Goal: Information Seeking & Learning: Learn about a topic

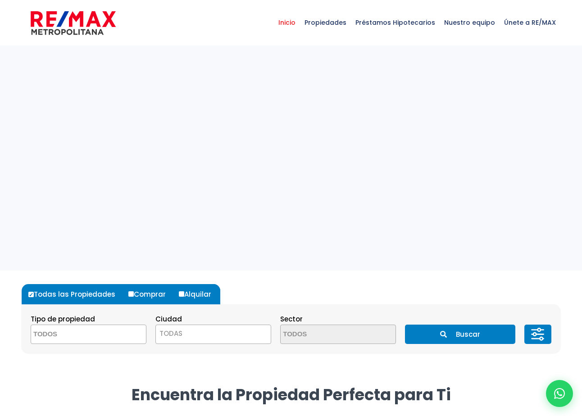
select select
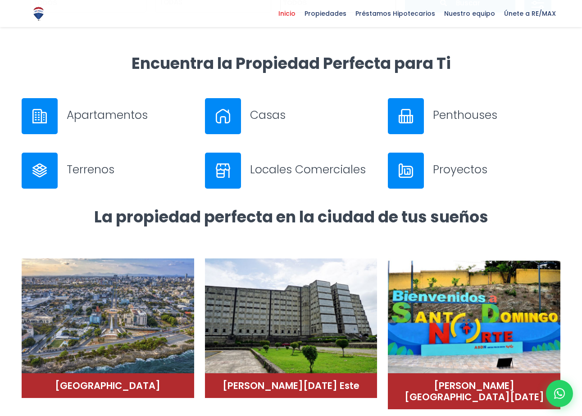
scroll to position [323, 0]
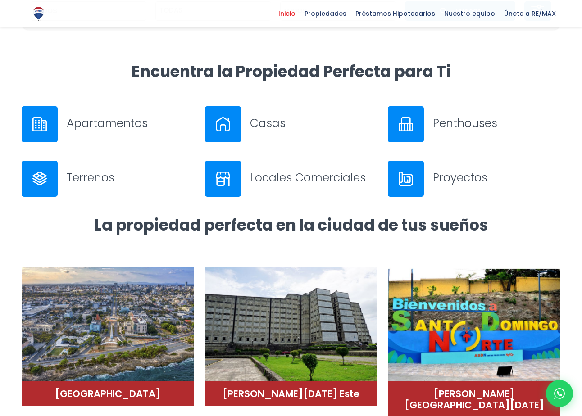
click at [243, 125] on div "Casas" at bounding box center [291, 124] width 173 height 36
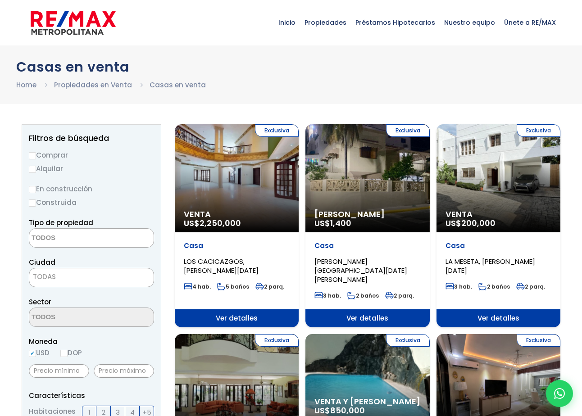
select select
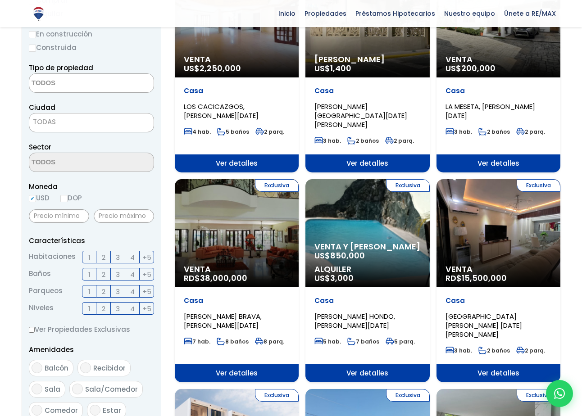
scroll to position [160, 0]
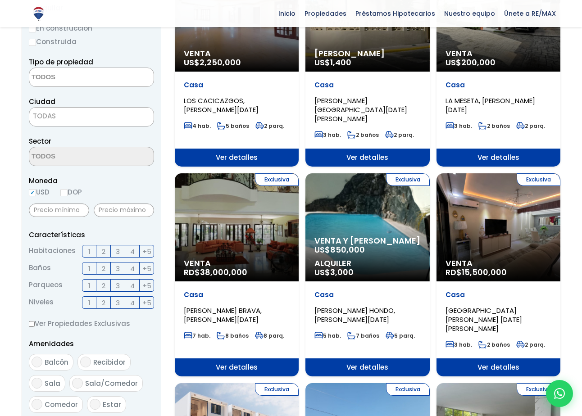
click at [119, 253] on span "3" at bounding box center [118, 251] width 4 height 11
click at [0, 0] on input "3" at bounding box center [0, 0] width 0 height 0
click at [107, 268] on label "2" at bounding box center [103, 268] width 14 height 13
click at [0, 0] on input "2" at bounding box center [0, 0] width 0 height 0
click at [106, 285] on label "2" at bounding box center [103, 285] width 14 height 13
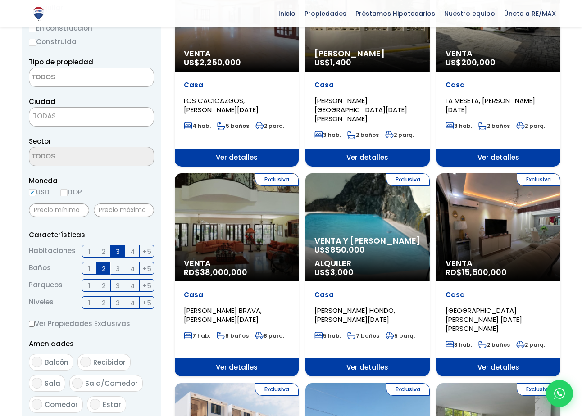
click at [0, 0] on input "2" at bounding box center [0, 0] width 0 height 0
click at [105, 304] on span "2" at bounding box center [104, 302] width 4 height 11
click at [0, 0] on input "2" at bounding box center [0, 0] width 0 height 0
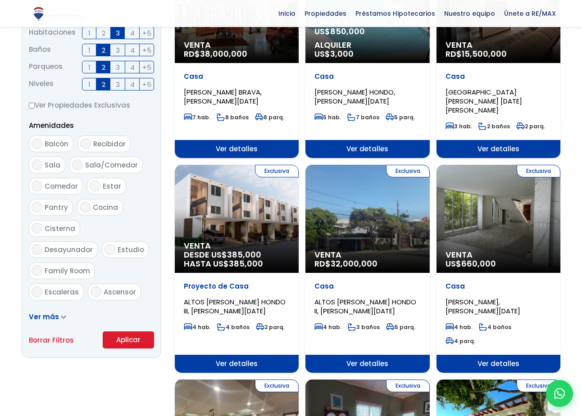
scroll to position [396, 0]
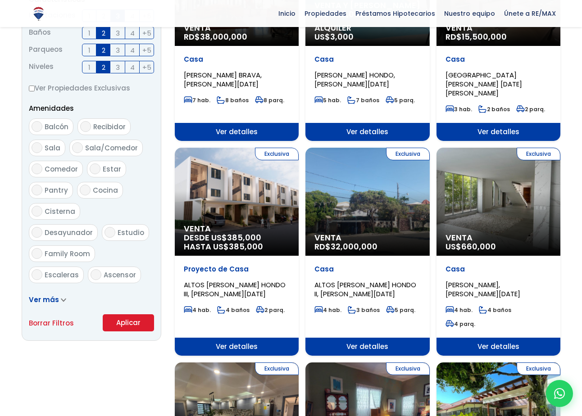
click at [122, 323] on button "Aplicar" at bounding box center [128, 323] width 51 height 17
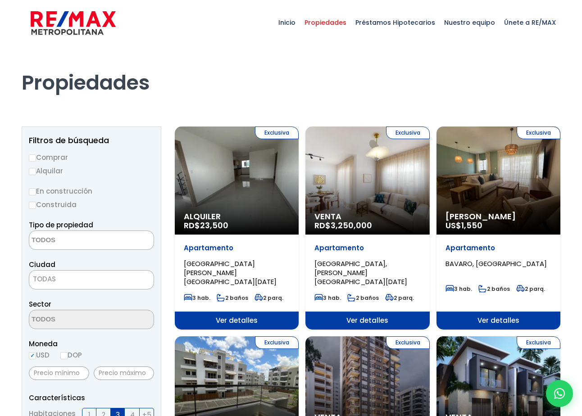
select select
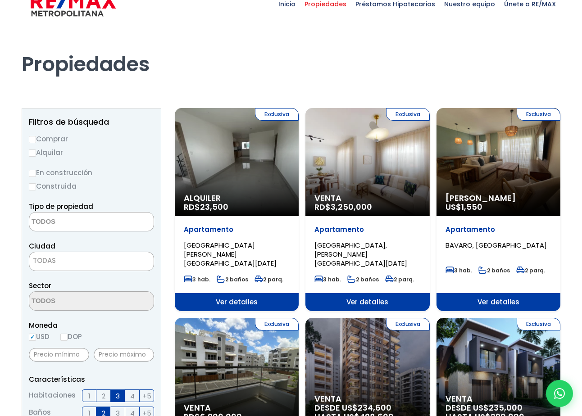
scroll to position [14, 0]
